Goal: Entertainment & Leisure: Consume media (video, audio)

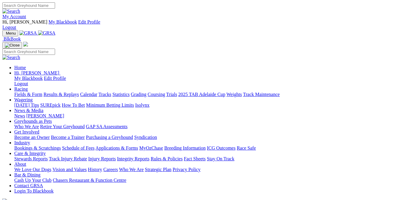
click at [76, 92] on link "Results & Replays" at bounding box center [60, 94] width 35 height 5
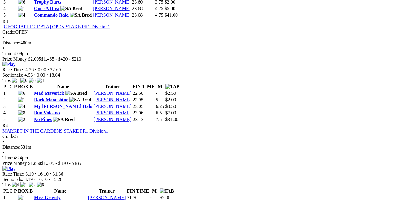
scroll to position [539, 0]
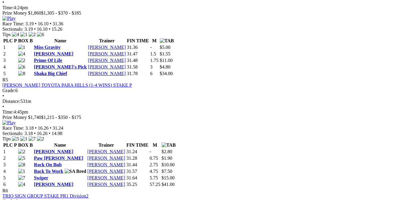
scroll to position [689, 0]
